Goal: Transaction & Acquisition: Purchase product/service

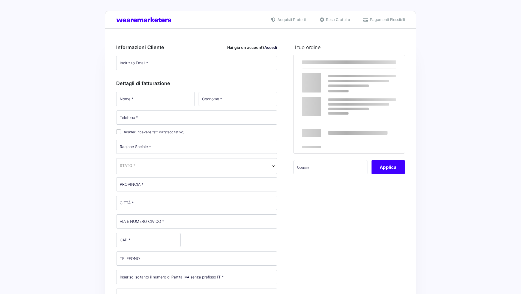
select select
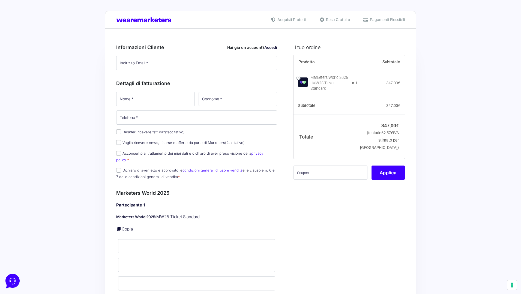
click at [275, 47] on link "Accedi" at bounding box center [270, 47] width 13 height 5
type input "[EMAIL_ADDRESS][DOMAIN_NAME]"
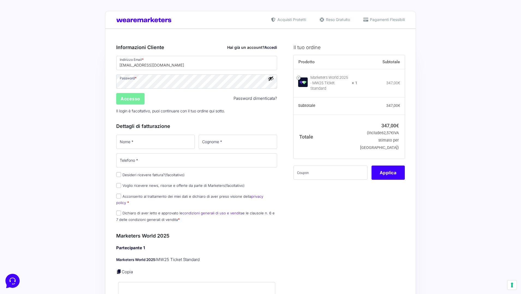
click at [131, 95] on input "Accesso" at bounding box center [130, 98] width 28 height 11
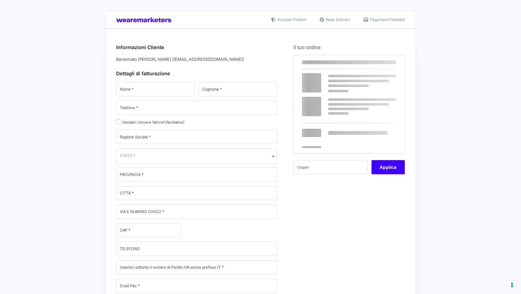
select select
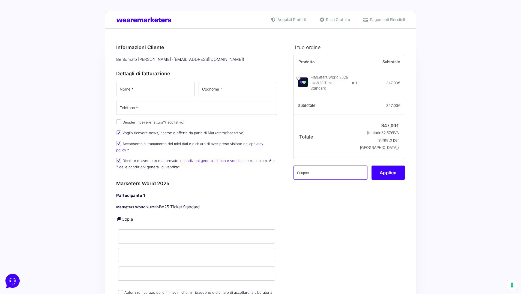
click at [304, 168] on input "text" at bounding box center [330, 173] width 74 height 14
paste input "MPRO20OFFWORLD"
type input "MPRO20OFFWORLD"
click at [386, 171] on button "Applica" at bounding box center [387, 173] width 33 height 14
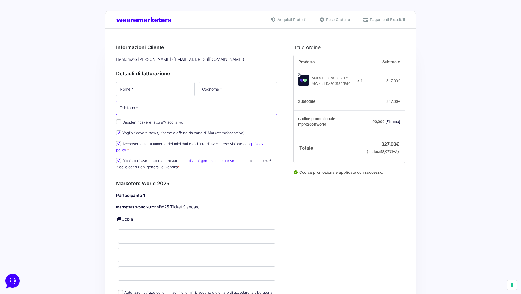
click at [142, 107] on input "Telefono *" at bounding box center [196, 108] width 161 height 14
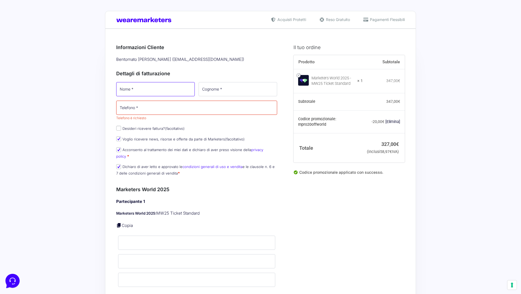
click at [144, 87] on input "Nome *" at bounding box center [155, 89] width 79 height 14
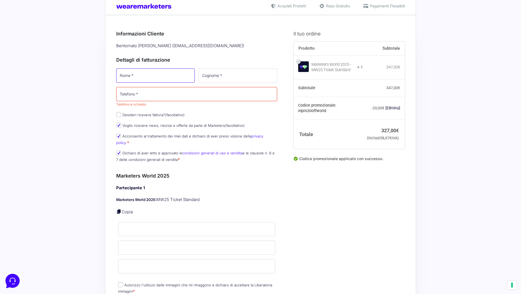
scroll to position [16, 0]
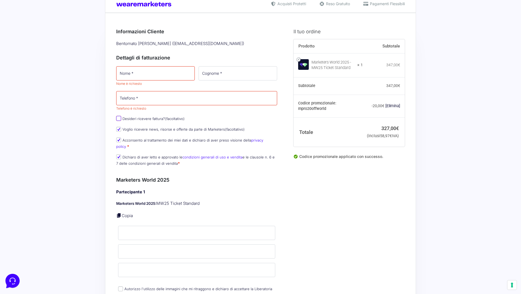
click at [118, 112] on div "Nome * Nome è richiesto Cognome * Telefono * Telefono è richiesto Desideri rice…" at bounding box center [196, 117] width 165 height 105
click at [125, 120] on label "Desideri ricevere fattura? (facoltativo)" at bounding box center [150, 118] width 68 height 4
click at [121, 120] on input "Desideri ricevere fattura? (facoltativo)" at bounding box center [118, 118] width 5 height 5
checkbox input "true"
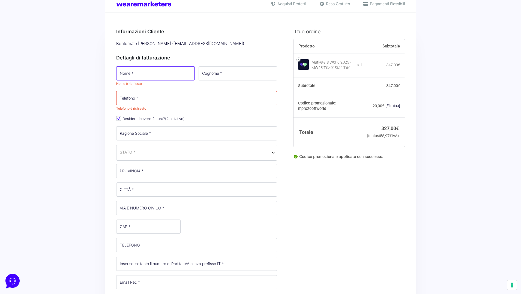
click at [145, 73] on input "Nome *" at bounding box center [155, 73] width 79 height 14
type input "[PERSON_NAME]"
click at [215, 72] on input "Cognome *" at bounding box center [238, 73] width 79 height 14
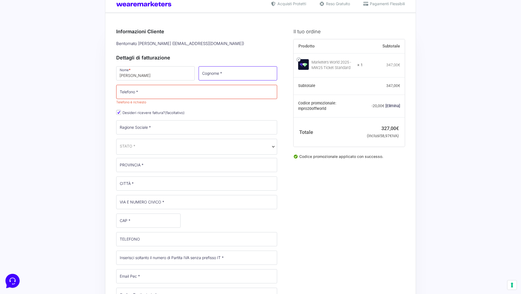
type input "Bertelli"
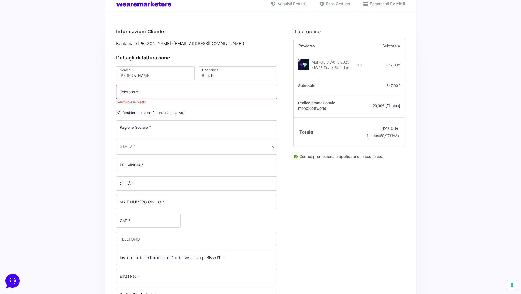
click at [162, 92] on input "Telefono *" at bounding box center [196, 92] width 161 height 14
type input "3335795968"
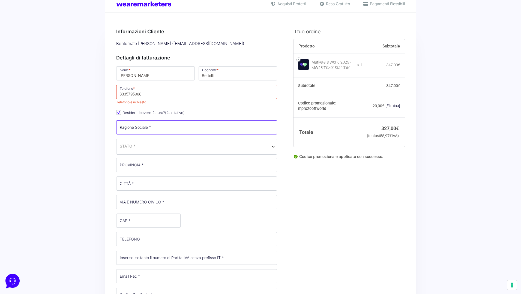
click at [139, 125] on input "Ragione Sociale *" at bounding box center [196, 127] width 161 height 14
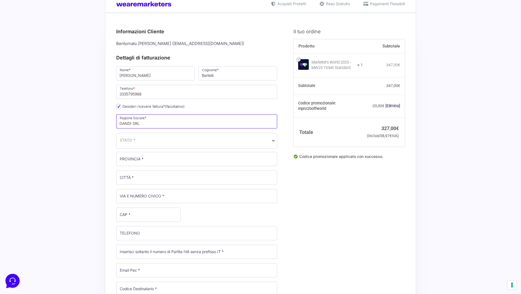
type input "DANDI SRL"
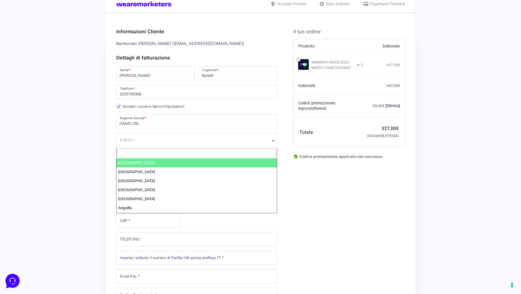
click at [145, 144] on span "STATO *" at bounding box center [196, 141] width 161 height 16
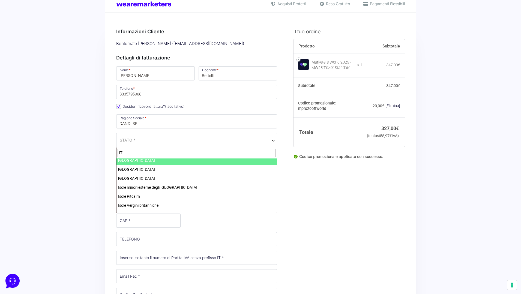
click at [126, 152] on input "IT" at bounding box center [197, 153] width 158 height 9
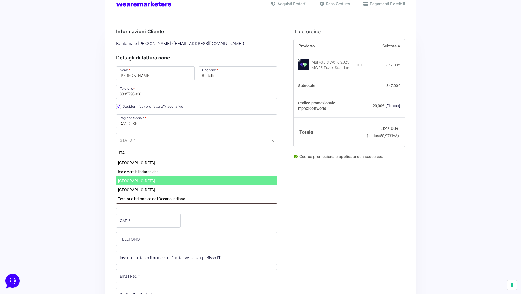
type input "ITA"
select select "IT"
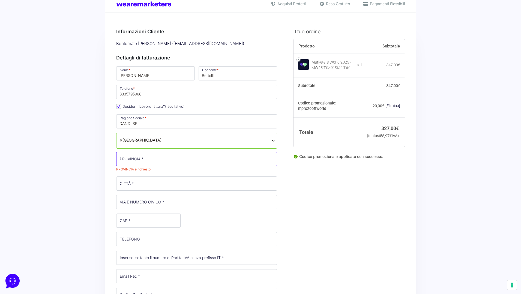
click at [136, 162] on input "PROVINCIA *" at bounding box center [196, 159] width 161 height 14
type input "Via Palazzolo Trav. II, 4"
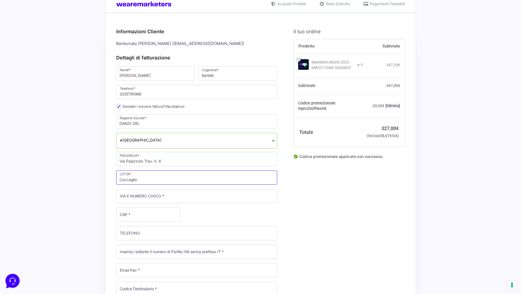
type input "Coccaglio"
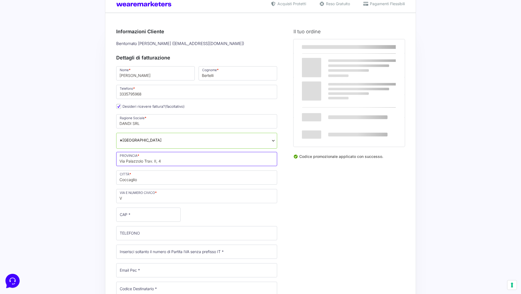
drag, startPoint x: 171, startPoint y: 161, endPoint x: 115, endPoint y: 160, distance: 56.2
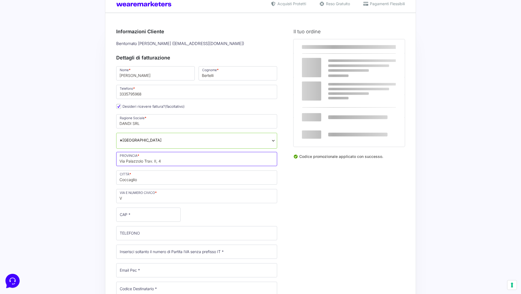
click at [115, 160] on p "PROVINCIA * [GEOGRAPHIC_DATA]. II, 4" at bounding box center [196, 159] width 165 height 16
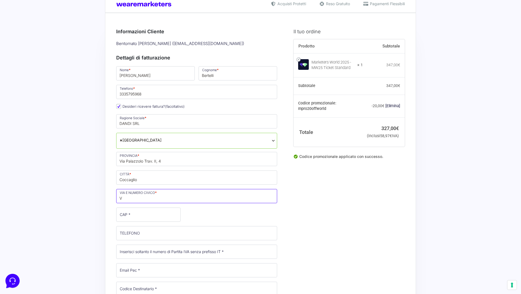
drag, startPoint x: 124, startPoint y: 196, endPoint x: 118, endPoint y: 197, distance: 5.8
click at [118, 197] on input "V" at bounding box center [196, 196] width 161 height 14
paste input "ia Palazzolo Trav. II, 4"
type input "Via Palazzolo Trav. II, 4"
click at [136, 158] on input "Via Palazzolo Trav. II, 4" at bounding box center [196, 159] width 161 height 14
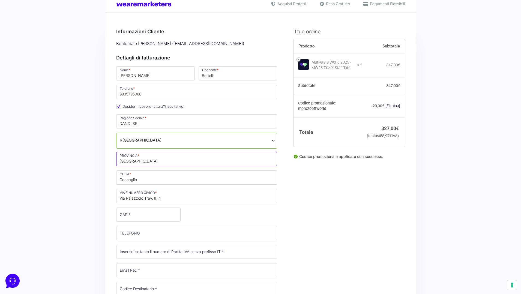
type input "[GEOGRAPHIC_DATA]"
type input "25030"
type input "3"
type input "030715575"
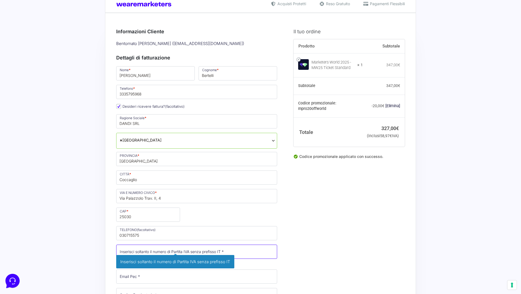
scroll to position [82, 0]
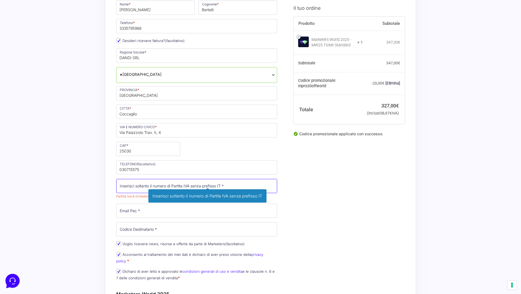
paste input "03951760986"
type input "03951760986"
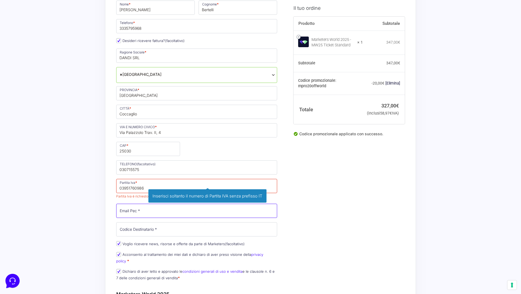
click at [130, 211] on p "Email Pec * Inserisci la tua casella di posta elettronica certificata." at bounding box center [196, 211] width 165 height 16
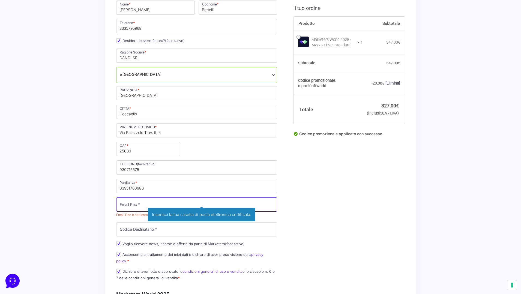
paste input "[EMAIL_ADDRESS][DOMAIN_NAME]"
type input "[EMAIL_ADDRESS][DOMAIN_NAME]"
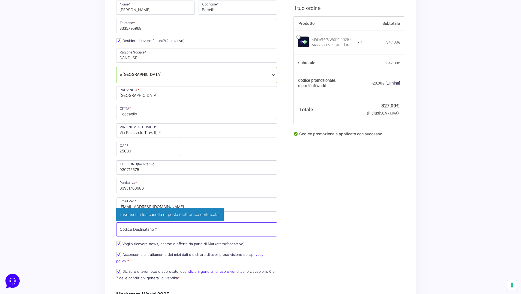
click at [141, 229] on input "Codice Destinatario *" at bounding box center [196, 229] width 161 height 14
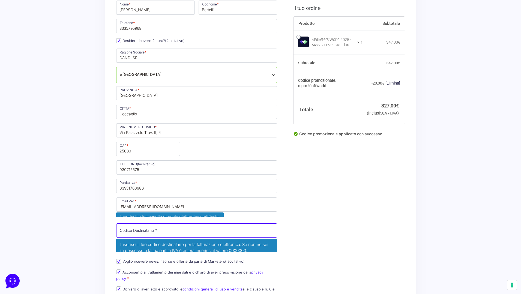
paste input "M5UXCR1"
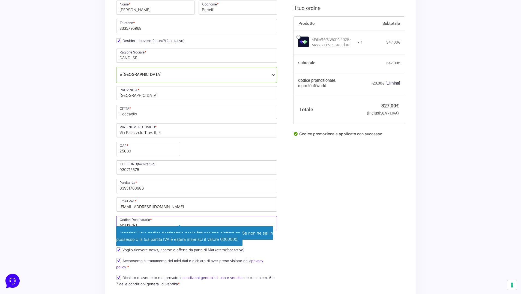
type input "M5UXCR1"
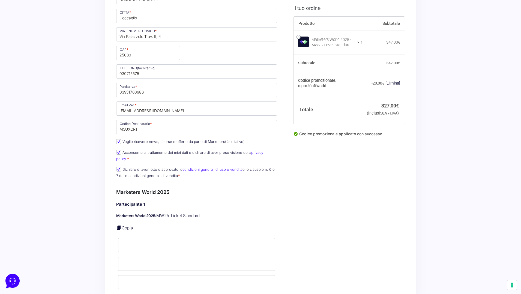
scroll to position [209, 0]
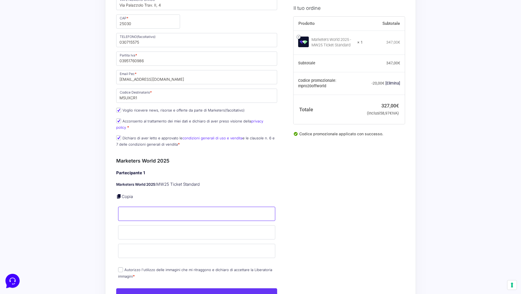
click at [150, 207] on input "Nome *" at bounding box center [196, 214] width 157 height 14
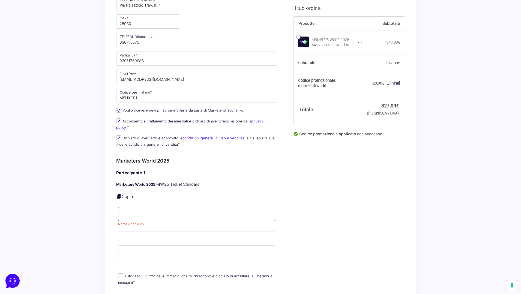
click at [142, 207] on input "Nome *" at bounding box center [196, 214] width 157 height 14
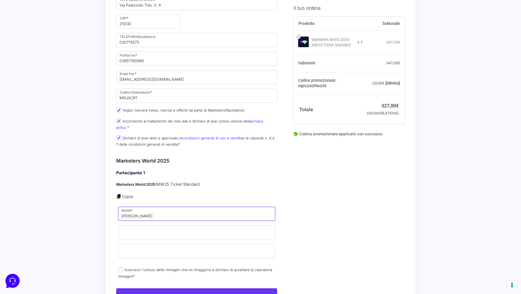
drag, startPoint x: 155, startPoint y: 208, endPoint x: 103, endPoint y: 207, distance: 51.6
click at [103, 207] on div "Acquisti Protetti Reso Gratuito Pagamenti Flessibili Riepilogo Ordine 327,00 € …" at bounding box center [260, 225] width 521 height 869
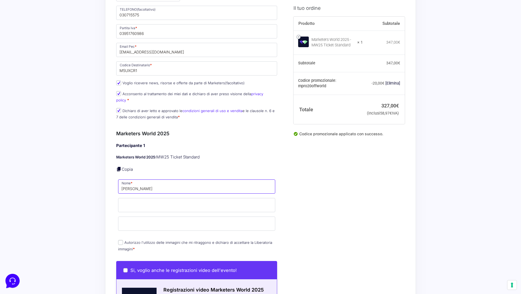
scroll to position [256, 0]
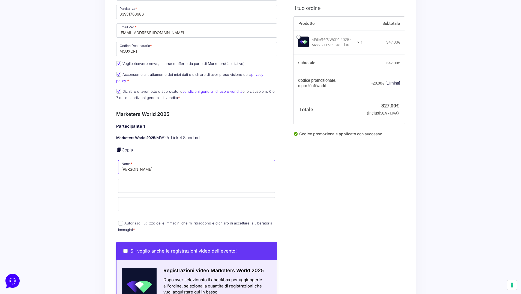
type input "[PERSON_NAME]"
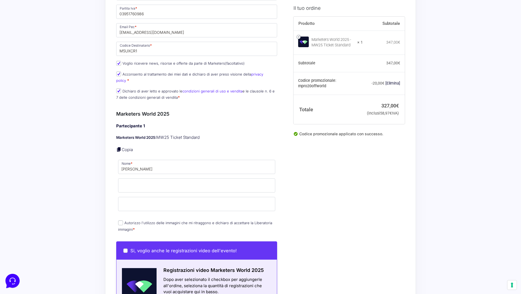
click at [121, 220] on input "Autorizzo l'utilizzo delle immagini che mi ritraggono e dichiaro di accettare l…" at bounding box center [120, 222] width 5 height 5
checkbox input "true"
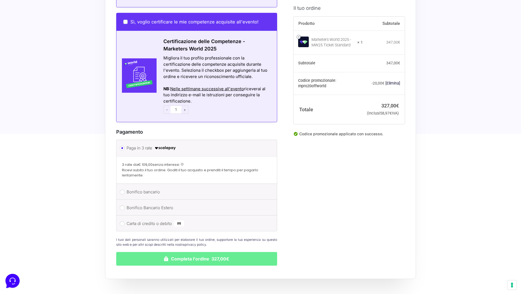
scroll to position [568, 0]
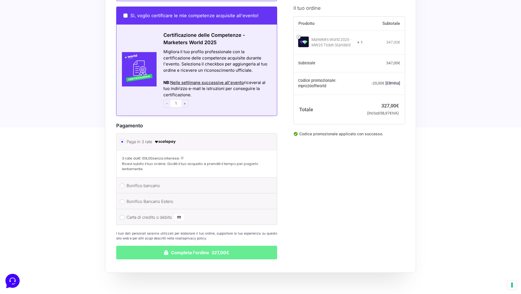
click at [122, 215] on input "Carta di credito o debito" at bounding box center [122, 217] width 5 height 5
radio input "true"
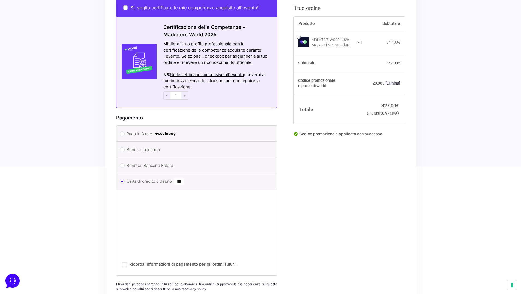
scroll to position [612, 0]
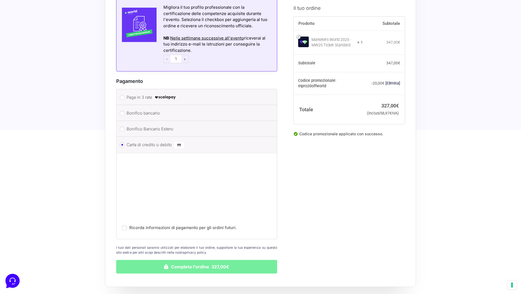
click at [198, 261] on button "Completa l'ordine 327,00€" at bounding box center [196, 267] width 161 height 14
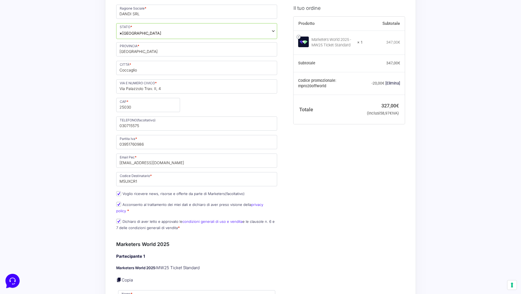
scroll to position [260, 0]
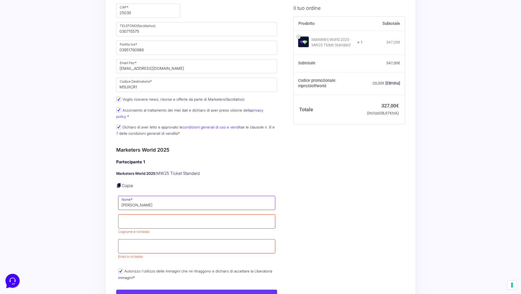
click at [146, 196] on input "[PERSON_NAME]" at bounding box center [196, 203] width 157 height 14
click at [150, 197] on input "[PERSON_NAME]" at bounding box center [196, 203] width 157 height 14
type input "[PERSON_NAME]"
type input "Goffi"
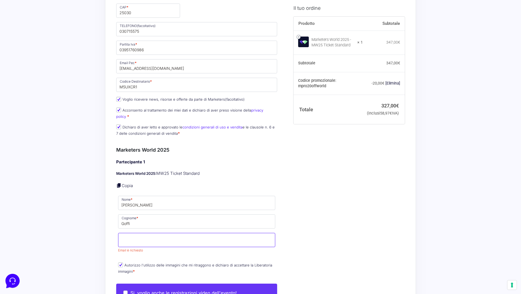
paste input "[EMAIL_ADDRESS][DOMAIN_NAME]"
type input "[EMAIL_ADDRESS][DOMAIN_NAME]"
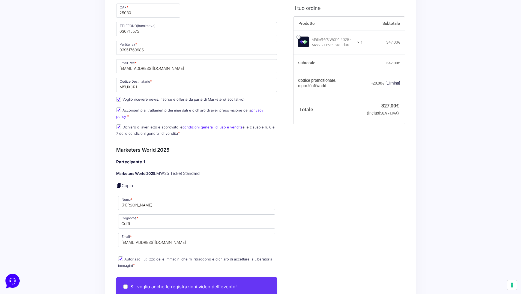
drag, startPoint x: 306, startPoint y: 236, endPoint x: 298, endPoint y: 236, distance: 8.5
click at [306, 236] on div "Il tuo ordine Prodotto Subtotale Marketers World 2025 - MW25 Ticket Standard × …" at bounding box center [346, 242] width 115 height 848
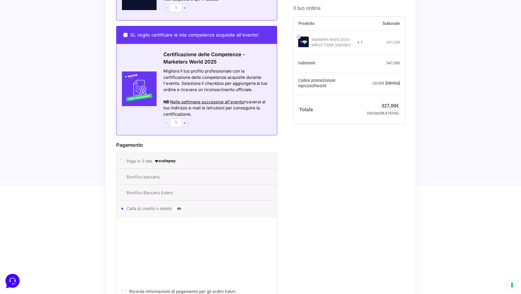
scroll to position [703, 0]
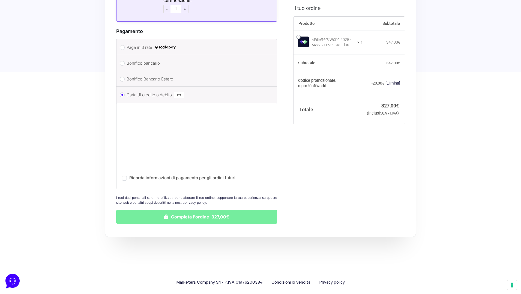
click at [192, 211] on button "Completa l'ordine 327,00€" at bounding box center [196, 217] width 161 height 14
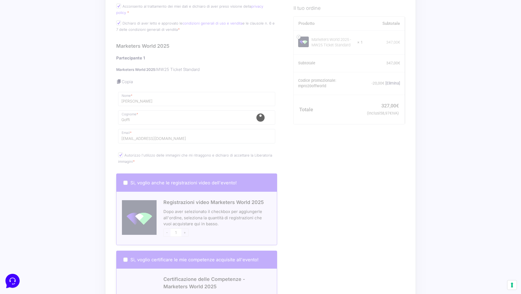
scroll to position [366, 0]
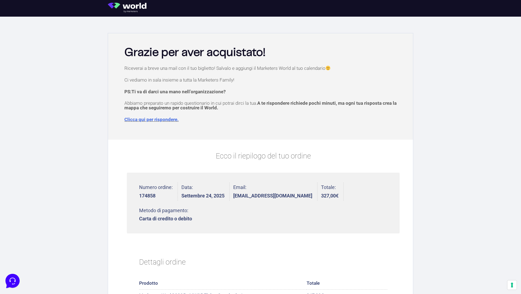
click at [141, 120] on link "Clicca qui per rispondere." at bounding box center [151, 119] width 54 height 5
